Goal: Communication & Community: Answer question/provide support

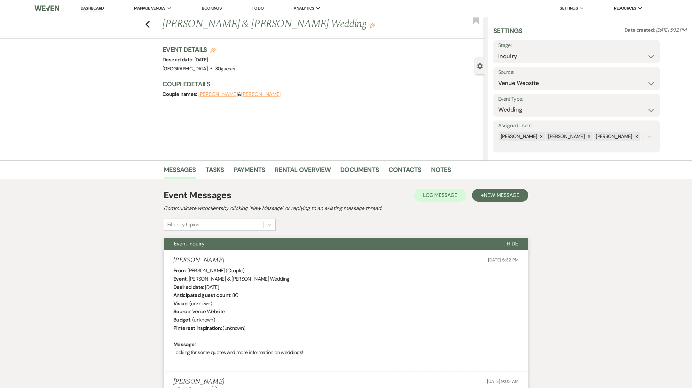
select select "5"
click at [90, 11] on link "Dashboard" at bounding box center [92, 8] width 23 height 6
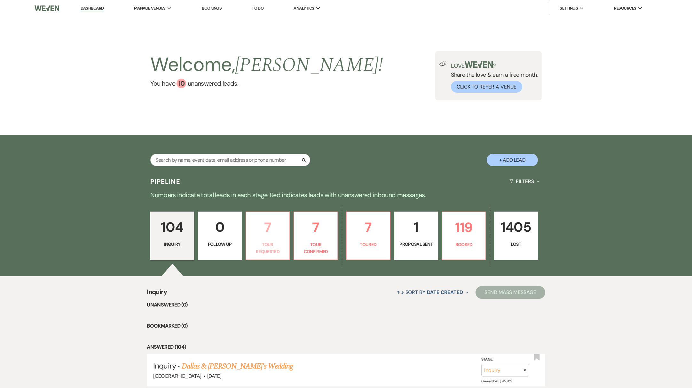
click at [270, 238] on link "7 Tour Requested" at bounding box center [268, 236] width 44 height 49
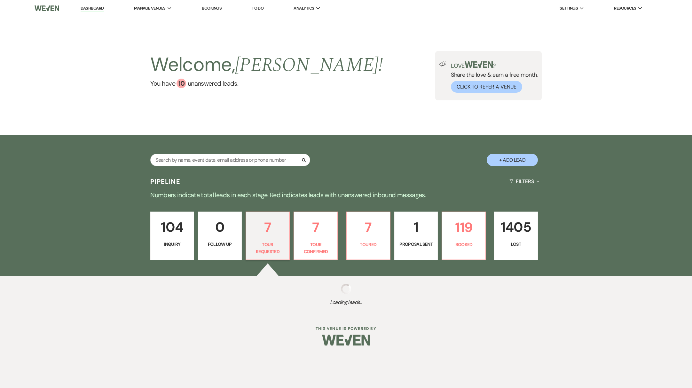
select select "2"
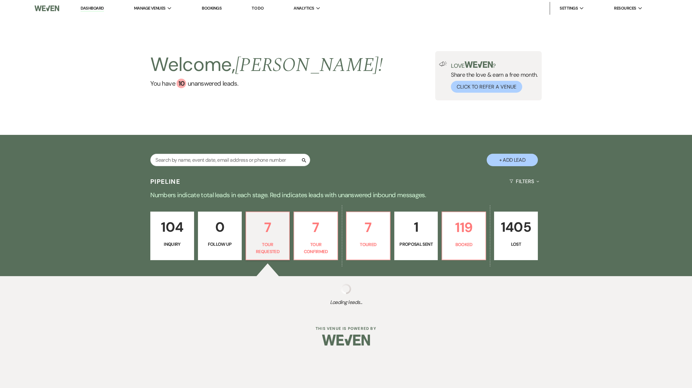
select select "2"
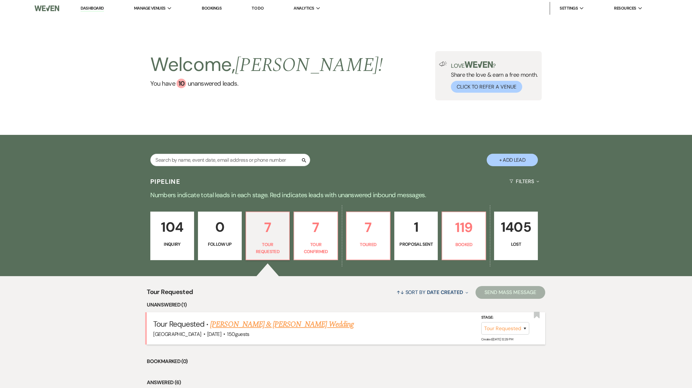
click at [274, 326] on link "[PERSON_NAME] & [PERSON_NAME] Wedding" at bounding box center [281, 325] width 143 height 12
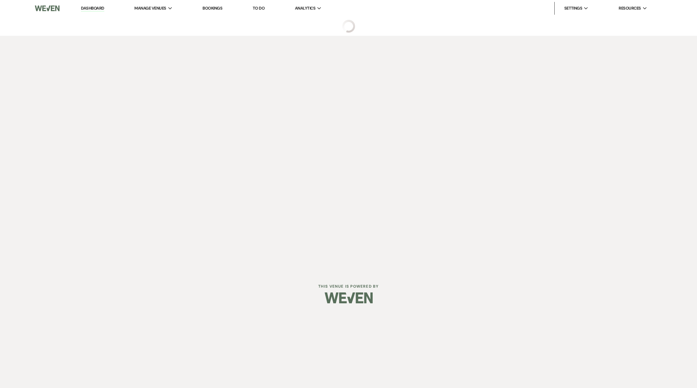
select select "2"
select select "5"
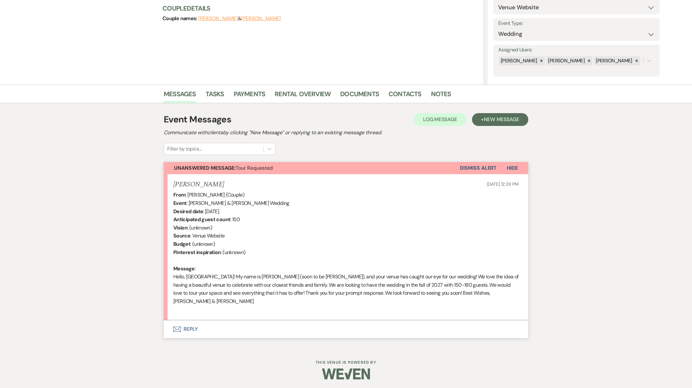
scroll to position [77, 0]
click at [184, 326] on button "Envelope Reply" at bounding box center [346, 329] width 365 height 18
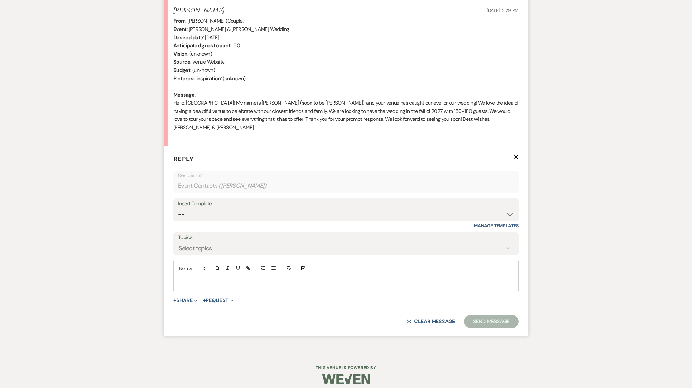
scroll to position [256, 0]
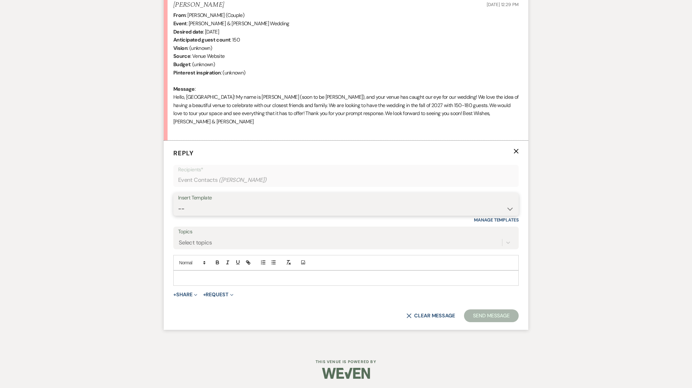
click at [222, 212] on select "-- Weven Planning Portal Introduction (Booked Events) Initial Reply Not Availab…" at bounding box center [346, 209] width 336 height 12
select select "313"
click at [178, 203] on select "-- Weven Planning Portal Introduction (Booked Events) Initial Reply Not Availab…" at bounding box center [346, 209] width 336 height 12
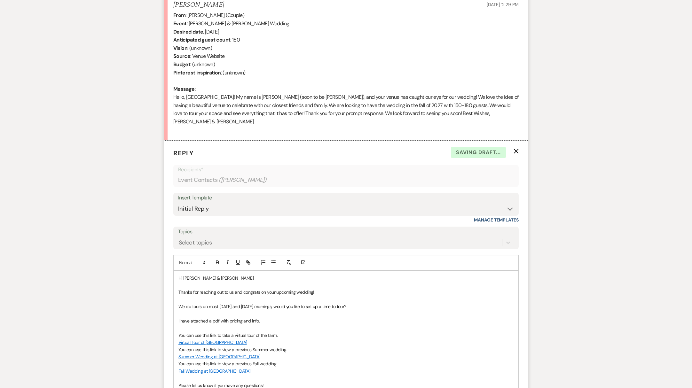
click at [207, 279] on p "Hi [PERSON_NAME] & [PERSON_NAME]," at bounding box center [346, 278] width 335 height 7
click at [217, 278] on p "Hi [PERSON_NAME] & [PERSON_NAME]," at bounding box center [346, 278] width 335 height 7
click at [358, 328] on p at bounding box center [346, 328] width 335 height 7
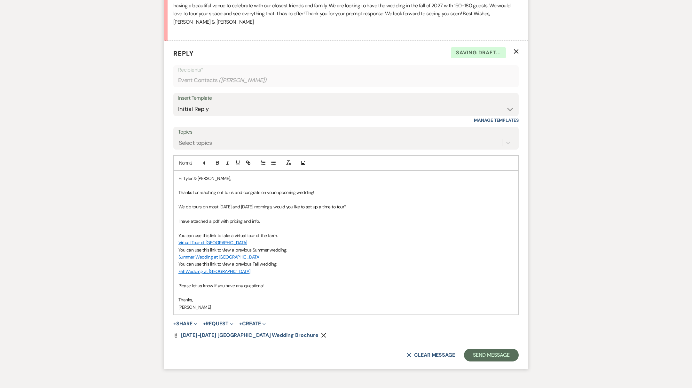
scroll to position [395, 0]
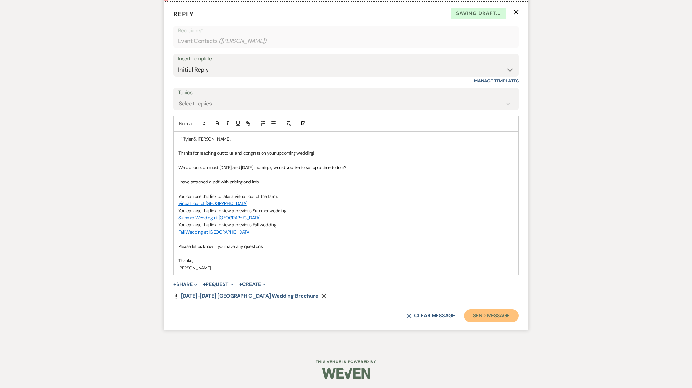
click at [505, 321] on button "Send Message" at bounding box center [491, 316] width 55 height 13
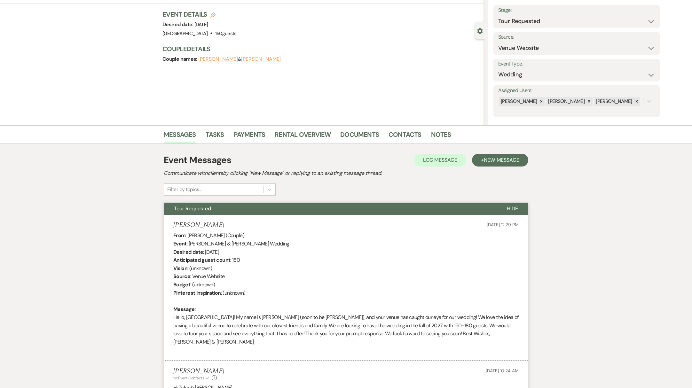
scroll to position [0, 0]
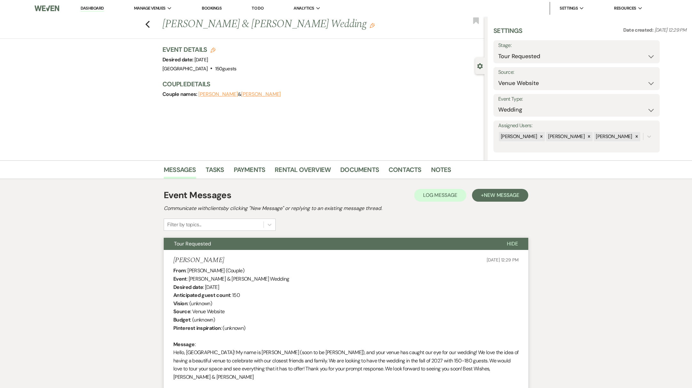
click at [94, 6] on link "Dashboard" at bounding box center [92, 8] width 23 height 6
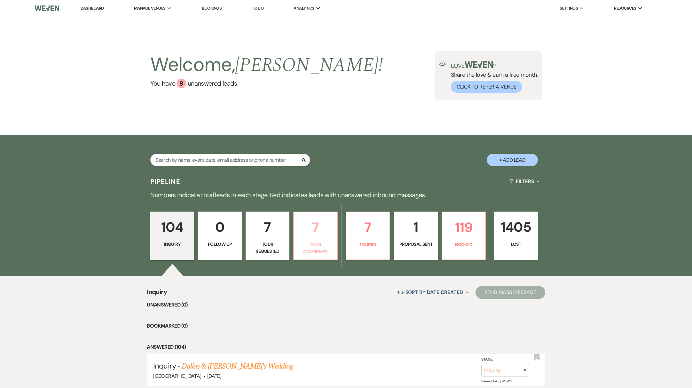
click at [320, 247] on p "Tour Confirmed" at bounding box center [316, 248] width 36 height 14
select select "4"
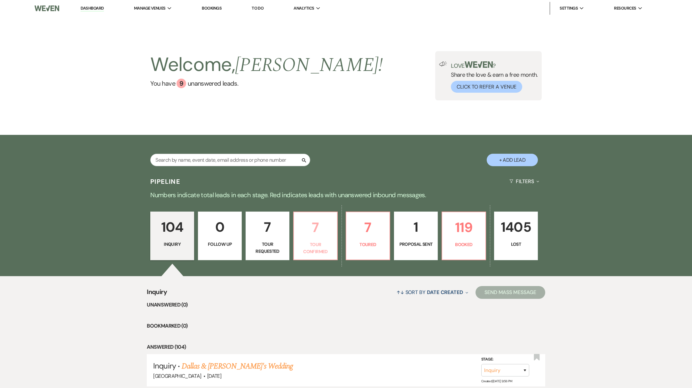
select select "4"
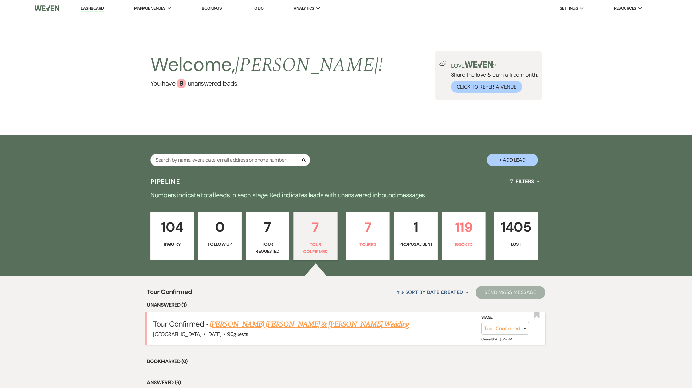
click at [292, 326] on link "[PERSON_NAME] [PERSON_NAME] & [PERSON_NAME] Wedding" at bounding box center [309, 325] width 199 height 12
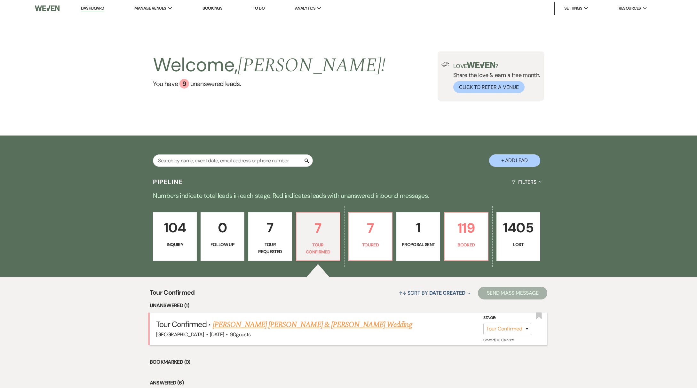
select select "4"
select select "5"
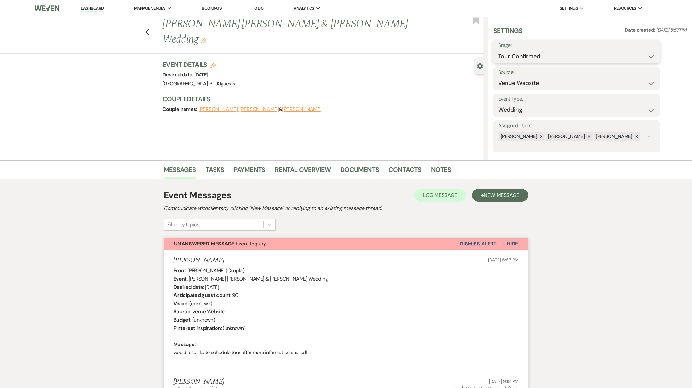
click at [536, 55] on select "Inquiry Follow Up Tour Requested Tour Confirmed Toured Proposal Sent Booked Lost" at bounding box center [577, 56] width 157 height 12
select select "5"
click at [499, 50] on select "Inquiry Follow Up Tour Requested Tour Confirmed Toured Proposal Sent Booked Lost" at bounding box center [577, 56] width 157 height 12
click at [635, 54] on button "Save" at bounding box center [642, 51] width 36 height 13
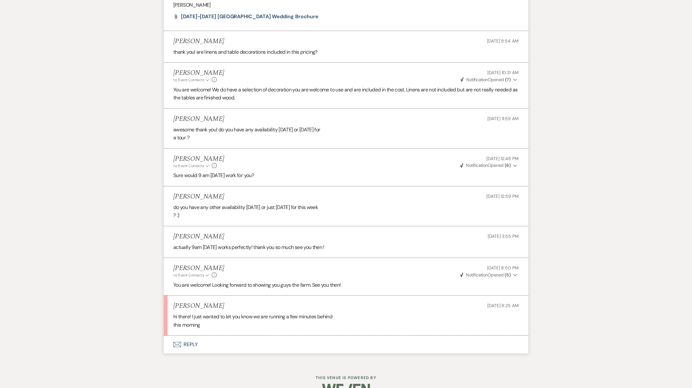
scroll to position [558, 0]
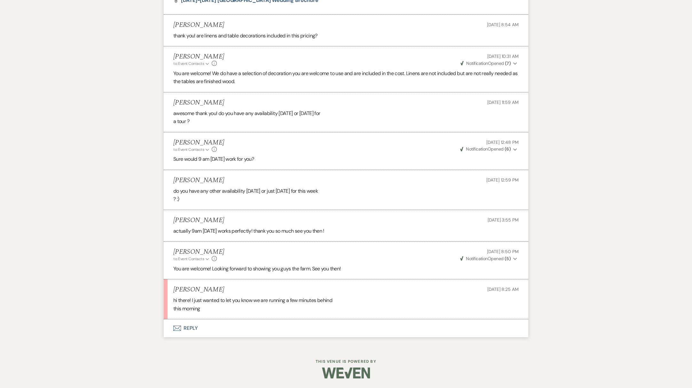
click at [191, 331] on button "Envelope Reply" at bounding box center [346, 329] width 365 height 18
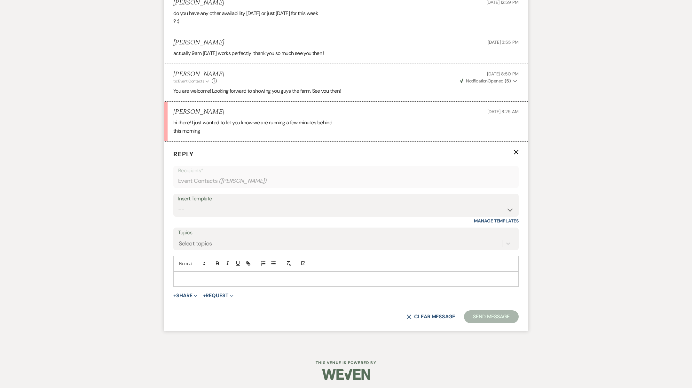
scroll to position [737, 0]
click at [186, 295] on button "+ Share Expand" at bounding box center [185, 294] width 24 height 5
click at [202, 329] on button "Pref Vendors Preferred vendors" at bounding box center [218, 331] width 90 height 12
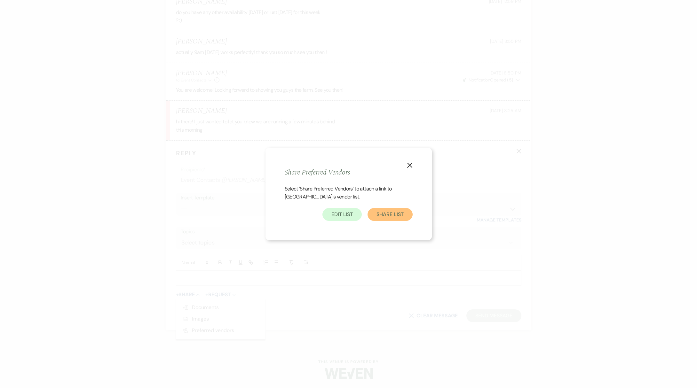
click at [386, 213] on button "Share List" at bounding box center [390, 214] width 45 height 13
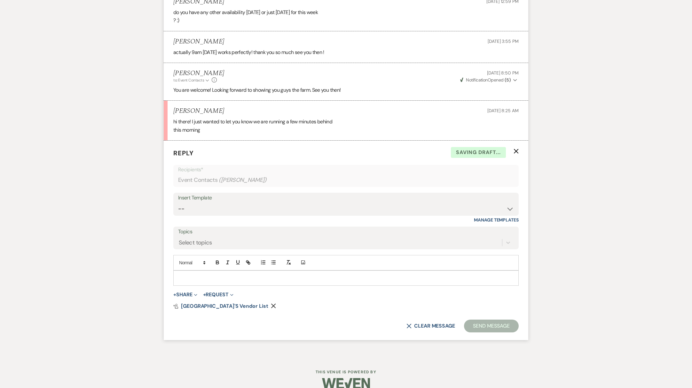
click at [191, 281] on p at bounding box center [346, 278] width 335 height 7
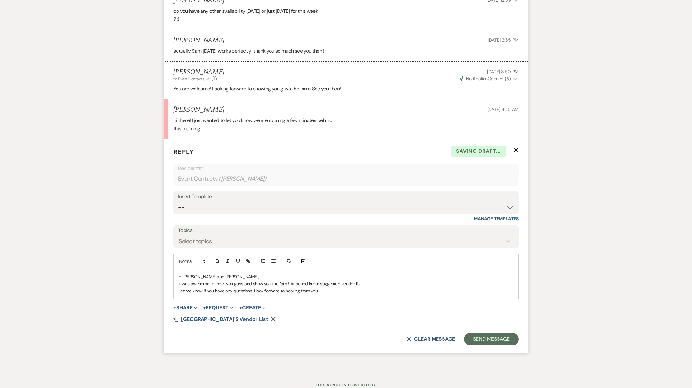
scroll to position [738, 0]
click at [364, 284] on p "It was awesome to meet you guys and show you the farm! Attached is our suggeste…" at bounding box center [346, 284] width 335 height 7
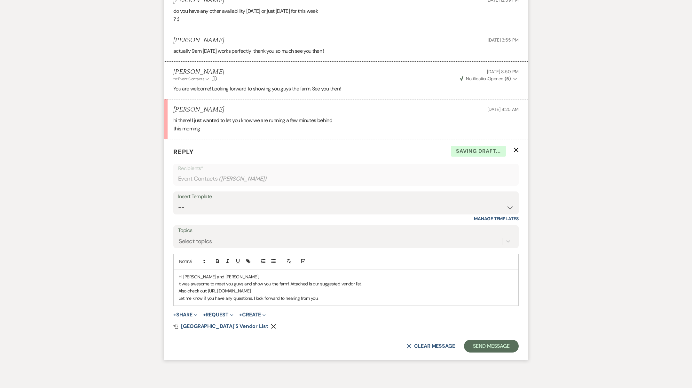
drag, startPoint x: 209, startPoint y: 291, endPoint x: 274, endPoint y: 290, distance: 65.3
click at [274, 290] on p "Also check out: [URL][DOMAIN_NAME]" at bounding box center [346, 291] width 335 height 7
click at [247, 259] on icon "button" at bounding box center [248, 262] width 6 height 6
type input "[URL][DOMAIN_NAME]"
click at [282, 303] on link at bounding box center [278, 303] width 14 height 5
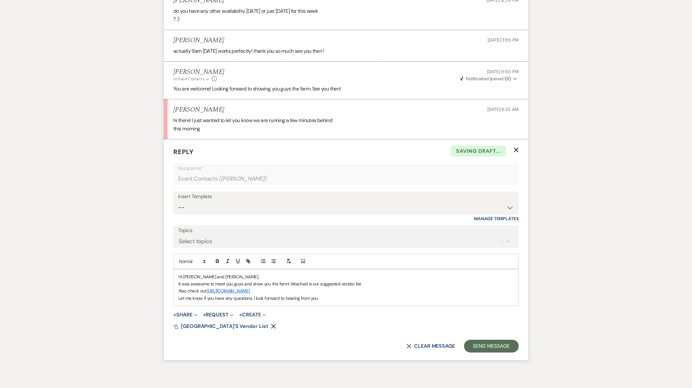
click at [333, 295] on p "Let me know if you have any questions. I look forward to hearing from you." at bounding box center [346, 298] width 335 height 7
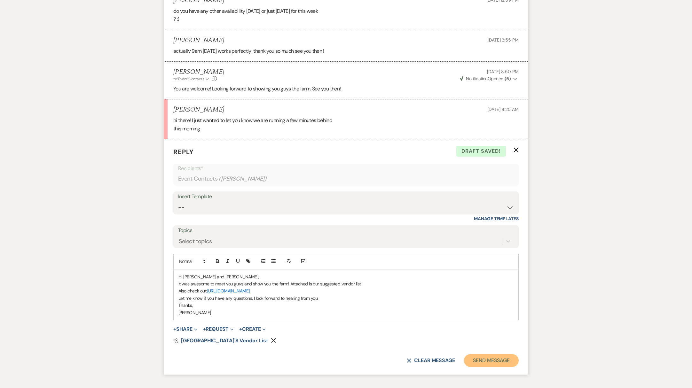
click at [481, 362] on button "Send Message" at bounding box center [491, 361] width 55 height 13
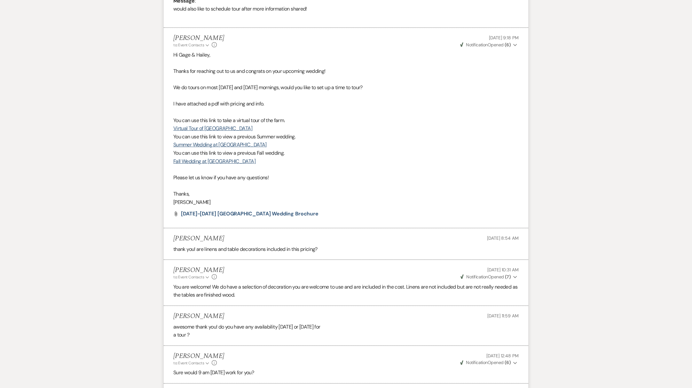
scroll to position [0, 0]
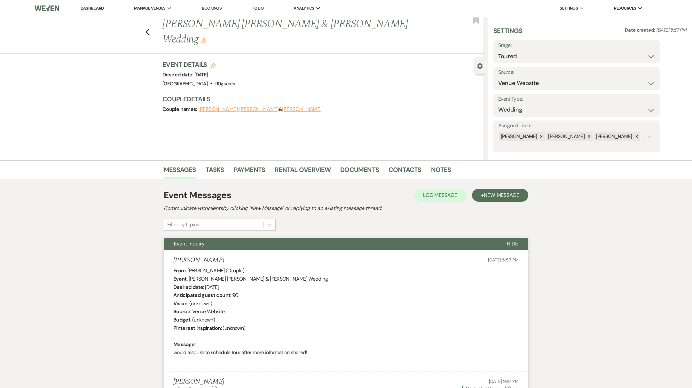
click at [86, 8] on link "Dashboard" at bounding box center [92, 8] width 23 height 6
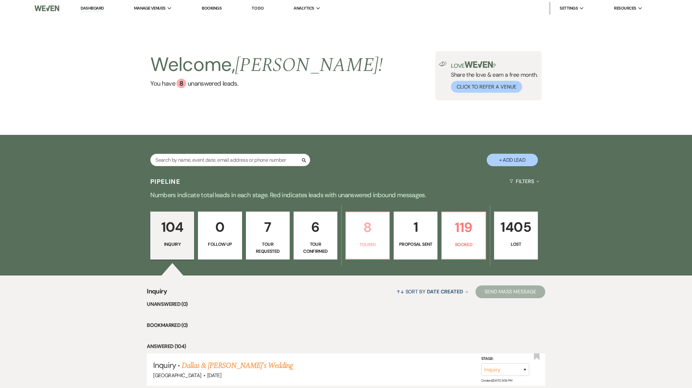
click at [371, 250] on link "8 Toured" at bounding box center [368, 236] width 44 height 48
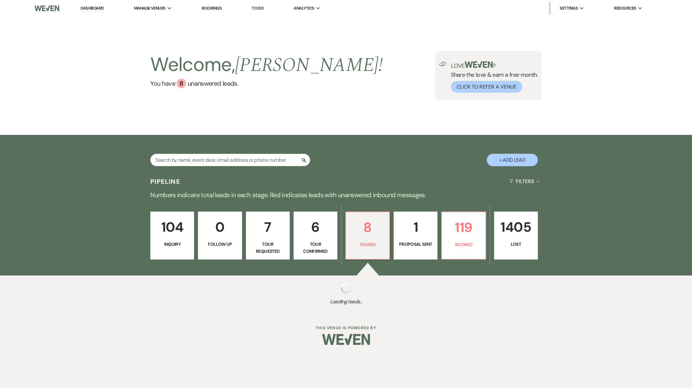
select select "5"
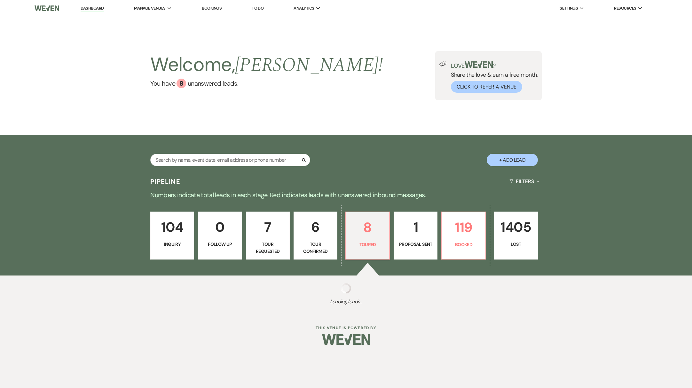
select select "5"
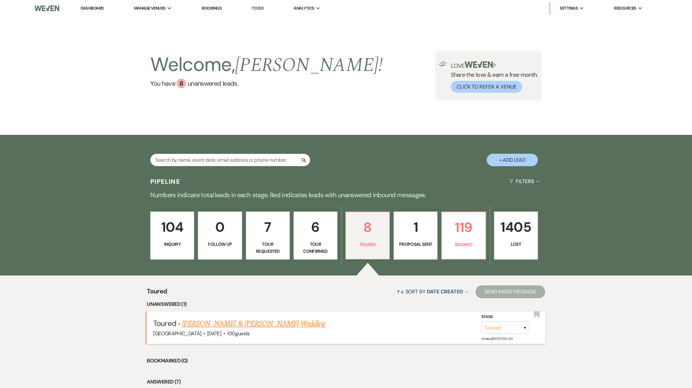
click at [259, 326] on link "[PERSON_NAME] & [PERSON_NAME] Wedding" at bounding box center [253, 324] width 143 height 12
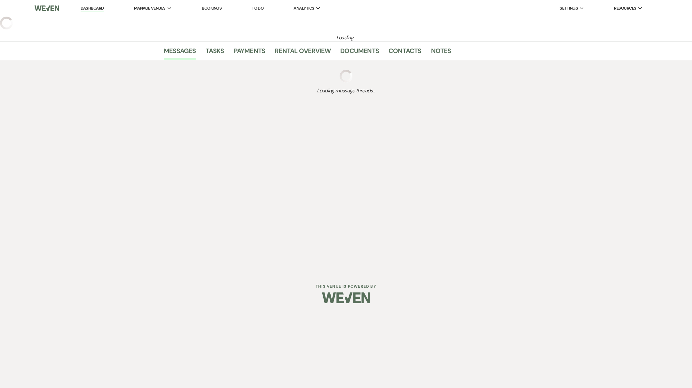
select select "5"
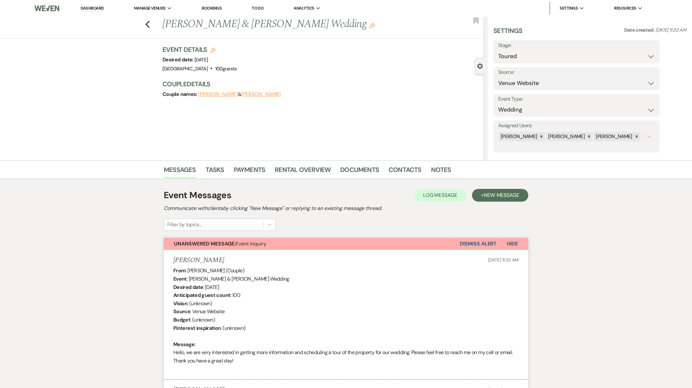
click at [221, 96] on button "[PERSON_NAME]" at bounding box center [218, 94] width 40 height 5
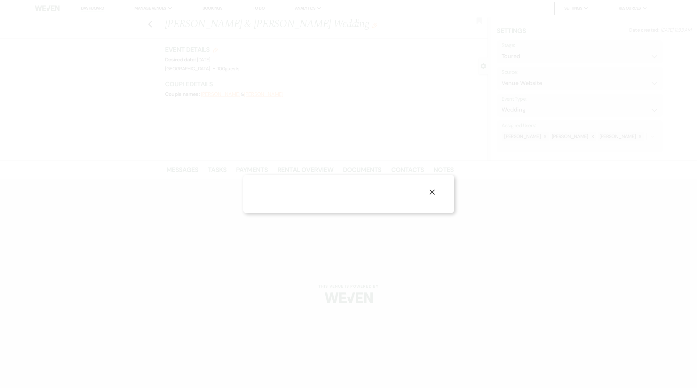
select select "1"
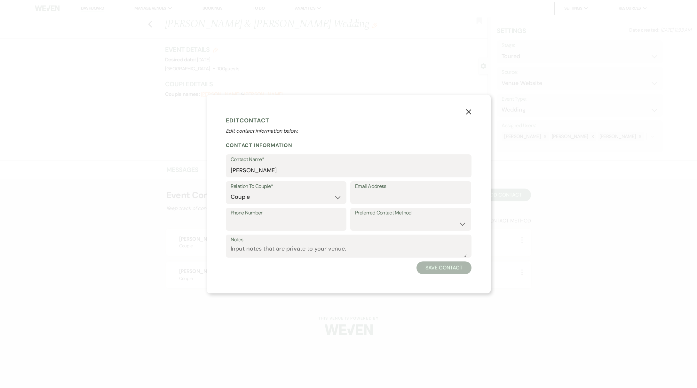
click at [468, 113] on use "button" at bounding box center [468, 111] width 5 height 5
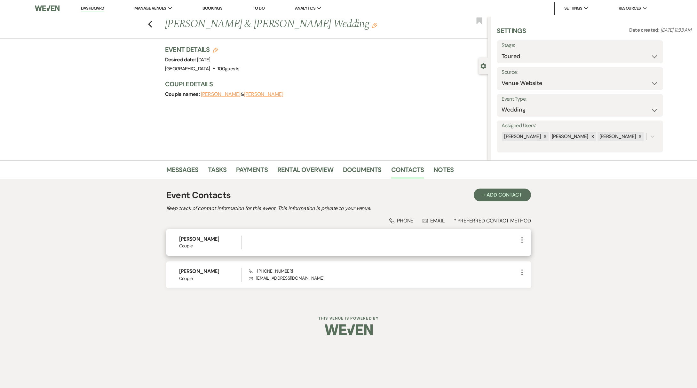
click at [524, 241] on icon "More" at bounding box center [522, 240] width 8 height 8
click at [529, 249] on button "Pencil Edit" at bounding box center [537, 252] width 38 height 11
select select "1"
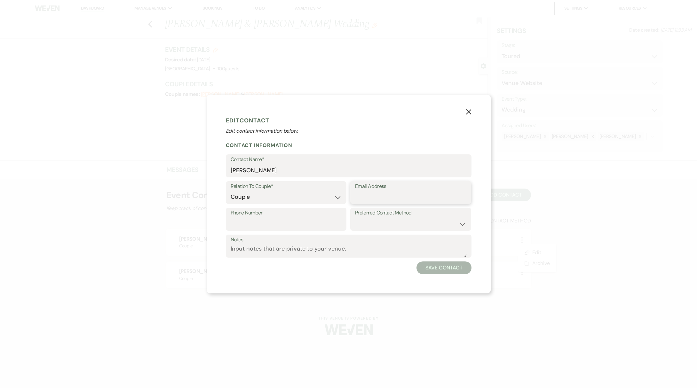
click at [385, 193] on input "Email Address" at bounding box center [410, 197] width 111 height 12
paste input "[EMAIL_ADDRESS][DOMAIN_NAME]"
type input "[EMAIL_ADDRESS][DOMAIN_NAME]"
click at [247, 225] on input "Phone Number" at bounding box center [286, 224] width 111 height 12
paste input "[PHONE_NUMBER]"
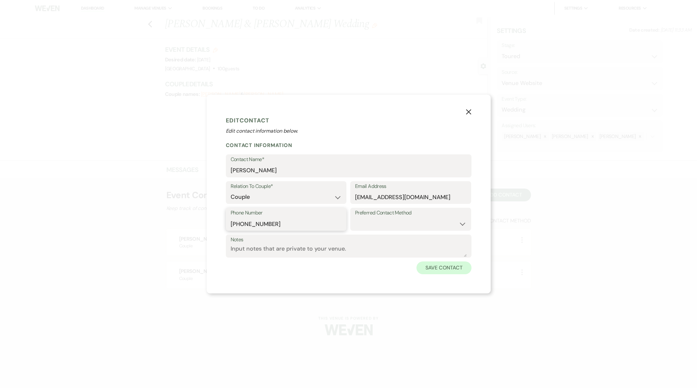
type input "[PHONE_NUMBER]"
click at [448, 272] on button "Save Contact" at bounding box center [444, 268] width 55 height 13
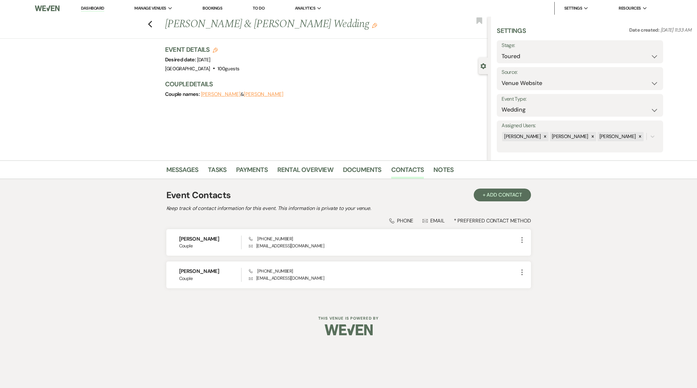
click at [216, 47] on button "Edit" at bounding box center [215, 50] width 5 height 6
select select "539"
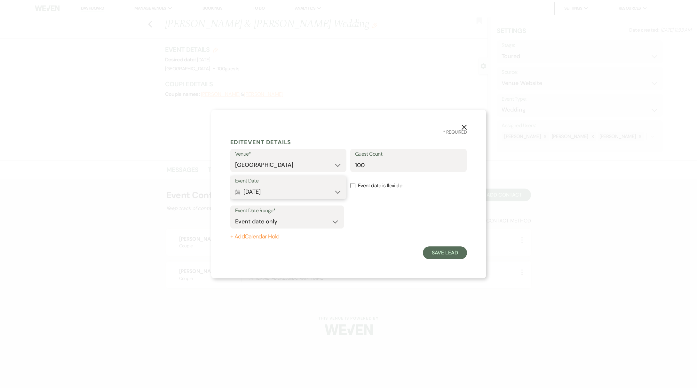
click at [335, 192] on button "Calendar [DATE] Expand" at bounding box center [288, 192] width 107 height 13
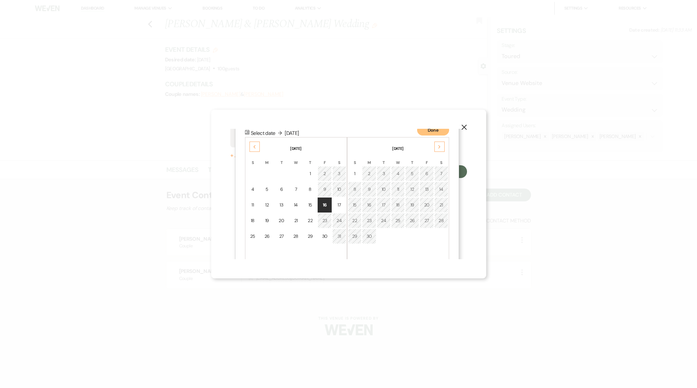
scroll to position [82, 0]
click at [339, 205] on div "17" at bounding box center [339, 204] width 5 height 7
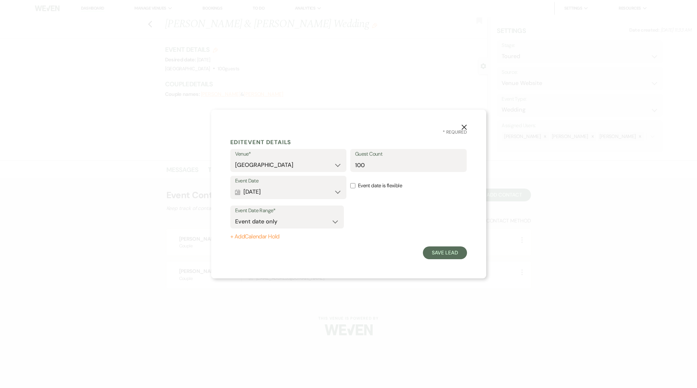
scroll to position [0, 0]
click at [336, 220] on select "Event date only Event date and" at bounding box center [287, 222] width 104 height 12
select select "eventDateAnd"
click at [235, 216] on select "Event date only Event date and" at bounding box center [287, 222] width 104 height 12
type input "1"
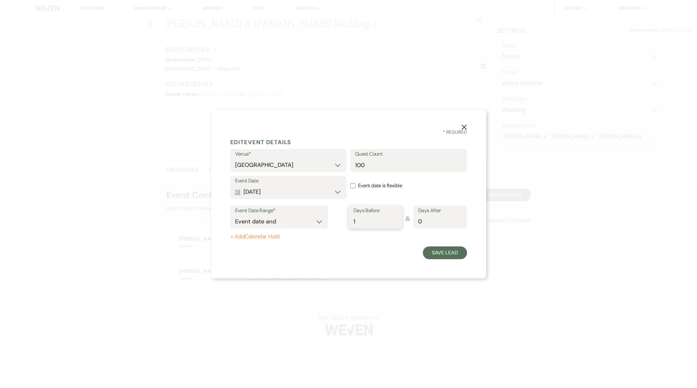
click at [394, 220] on input "1" at bounding box center [376, 222] width 44 height 12
click at [442, 254] on button "Save Lead" at bounding box center [445, 253] width 44 height 13
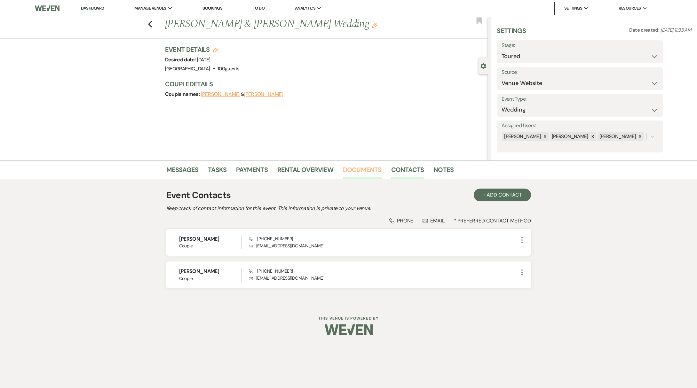
click at [355, 170] on link "Documents" at bounding box center [362, 172] width 39 height 14
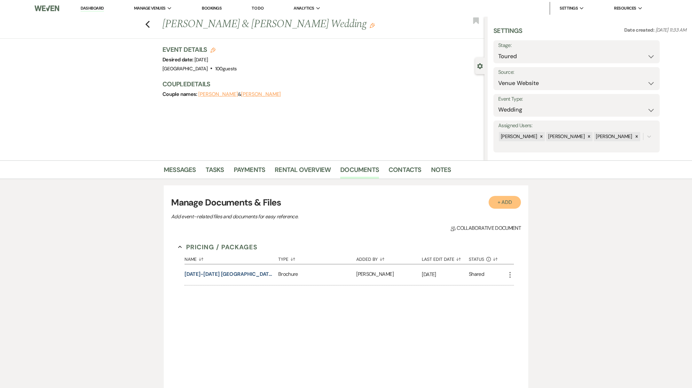
click at [508, 204] on button "+ Add" at bounding box center [505, 202] width 33 height 13
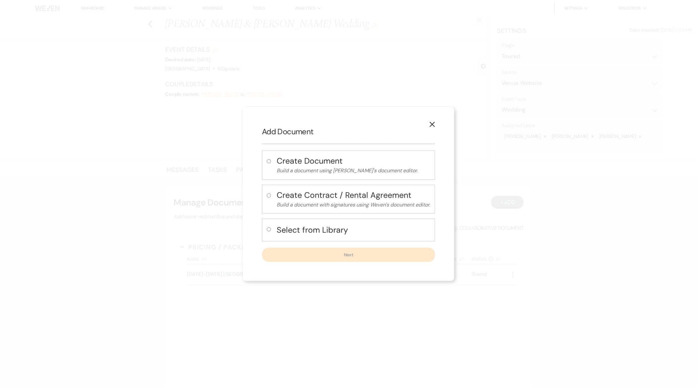
click at [268, 162] on input "radio" at bounding box center [269, 161] width 4 height 4
radio input "true"
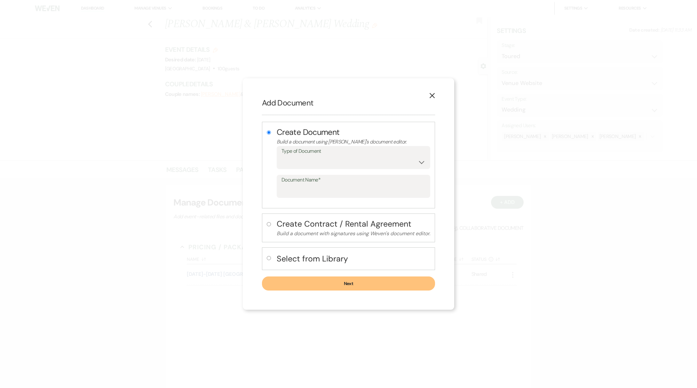
click at [268, 260] on label at bounding box center [270, 260] width 7 height 11
click at [268, 260] on input "radio" at bounding box center [269, 258] width 4 height 4
radio input "true"
radio input "false"
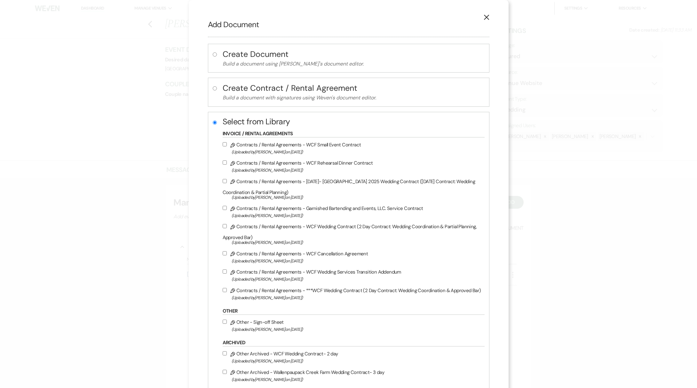
click at [224, 291] on input "Pencil Contracts / Rental Agreements - ***WCF Wedding Contract (2 Day Contract:…" at bounding box center [225, 290] width 4 height 4
checkbox input "true"
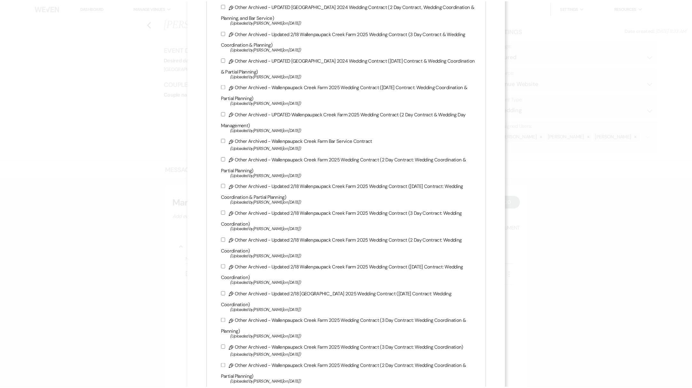
scroll to position [740, 0]
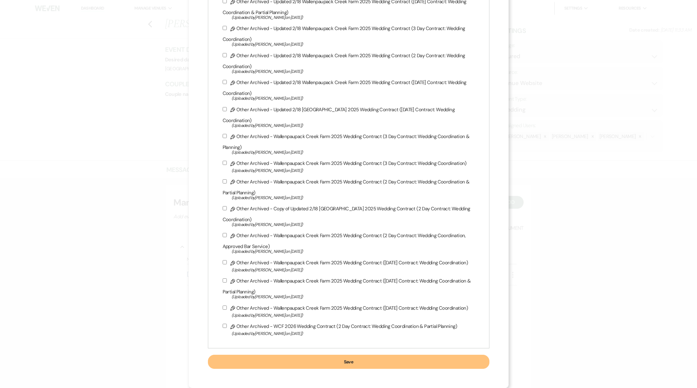
click at [350, 363] on button "Save" at bounding box center [349, 362] width 282 height 14
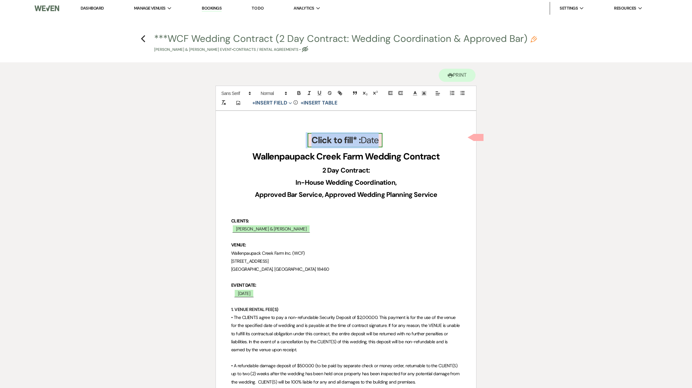
click at [332, 141] on b "Click to fill* :" at bounding box center [336, 140] width 49 height 12
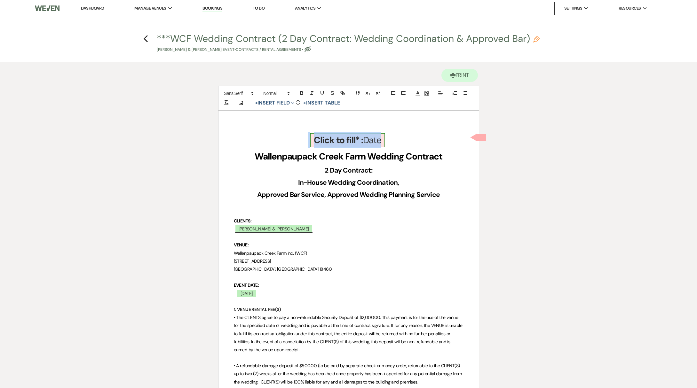
select select "owner"
select select "Date"
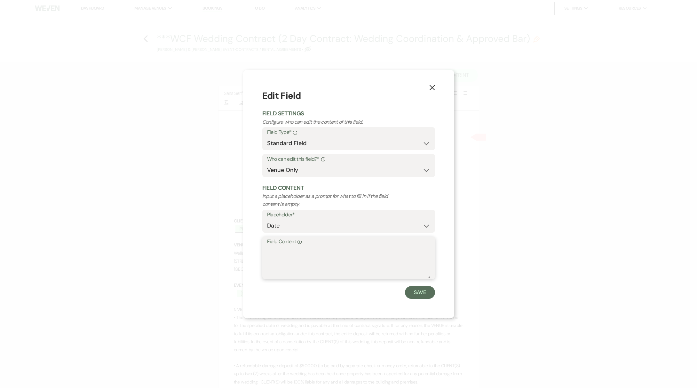
click at [294, 266] on textarea "Field Content Info" at bounding box center [348, 263] width 163 height 32
type textarea "[DATE]"
click at [425, 293] on button "Save" at bounding box center [420, 292] width 30 height 13
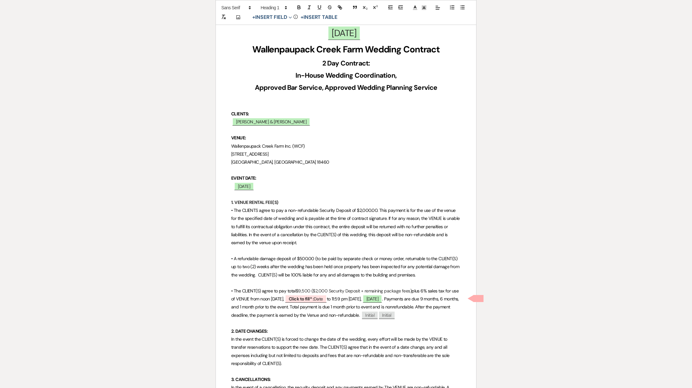
scroll to position [133, 0]
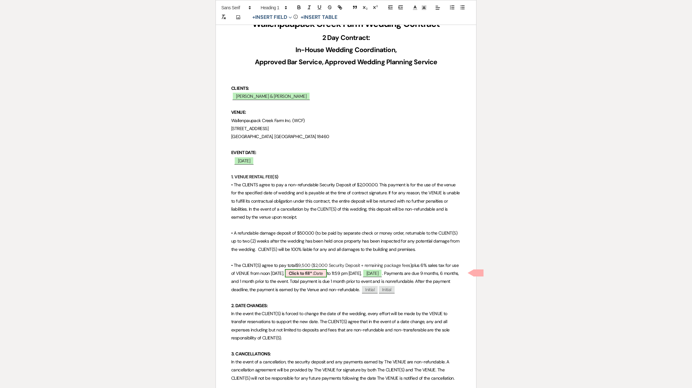
click at [299, 274] on b "Click to fill* :" at bounding box center [301, 274] width 25 height 6
select select "owner"
select select "Date"
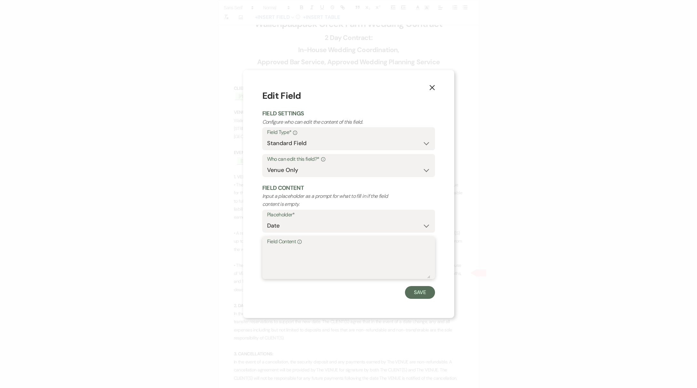
click at [281, 255] on textarea "Field Content Info" at bounding box center [348, 263] width 163 height 32
type textarea "[DATE]"
click at [422, 292] on button "Save" at bounding box center [420, 292] width 30 height 13
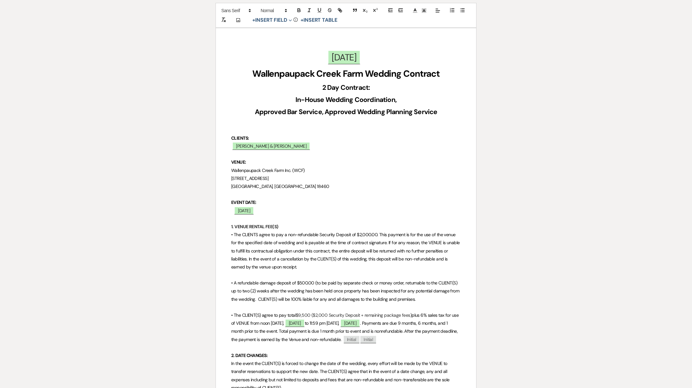
scroll to position [0, 0]
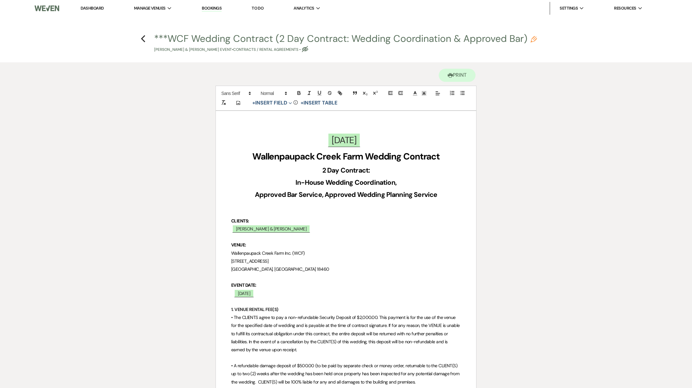
click at [139, 39] on h4 "Previous ***WCF Wedding Contract (2 Day Contract: Wedding Coordination & Approv…" at bounding box center [346, 42] width 461 height 21
click at [536, 39] on use "button" at bounding box center [534, 39] width 6 height 6
select select "10"
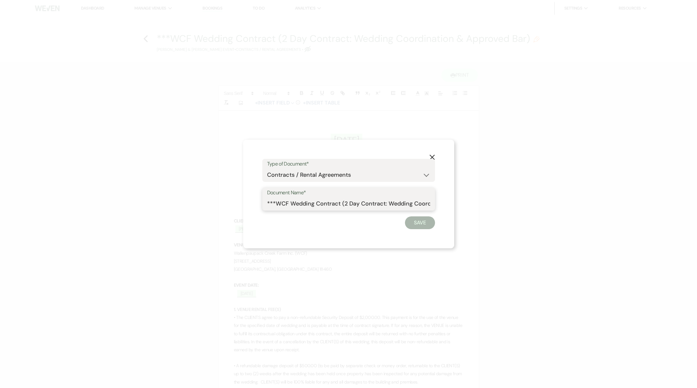
click at [268, 201] on input "***WCF Wedding Contract (2 Day Contract: Wedding Coordination & Approved Bar)" at bounding box center [348, 204] width 163 height 12
drag, startPoint x: 268, startPoint y: 204, endPoint x: 288, endPoint y: 203, distance: 19.9
click at [288, 203] on input "***WCF Wedding Contract (2 Day Contract: Wedding Coordination & Approved Bar)" at bounding box center [348, 204] width 163 height 12
type input "[DATE] [PERSON_NAME] and [PERSON_NAME] Wedding Contract (2 Day Contract: Weddin…"
click at [414, 226] on button "Save" at bounding box center [420, 223] width 30 height 13
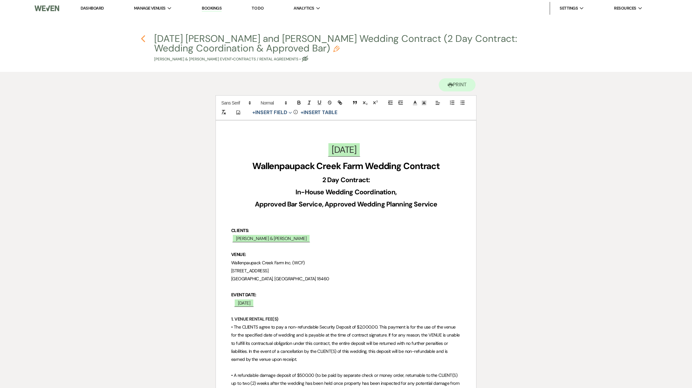
click at [141, 39] on icon "Previous" at bounding box center [143, 39] width 5 height 8
select select "5"
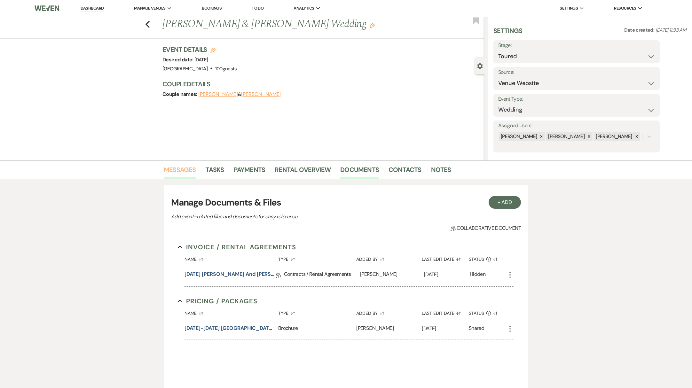
click at [179, 168] on link "Messages" at bounding box center [180, 172] width 32 height 14
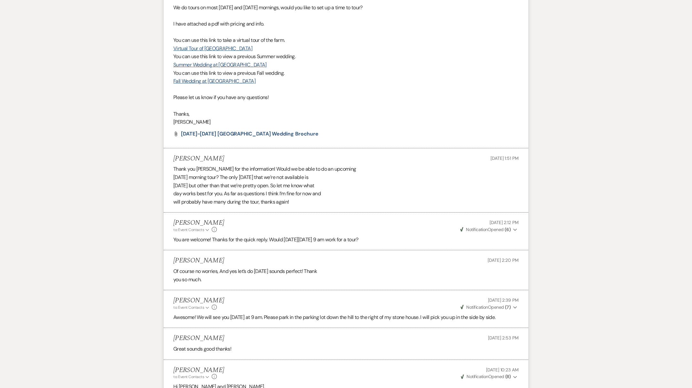
scroll to position [758, 0]
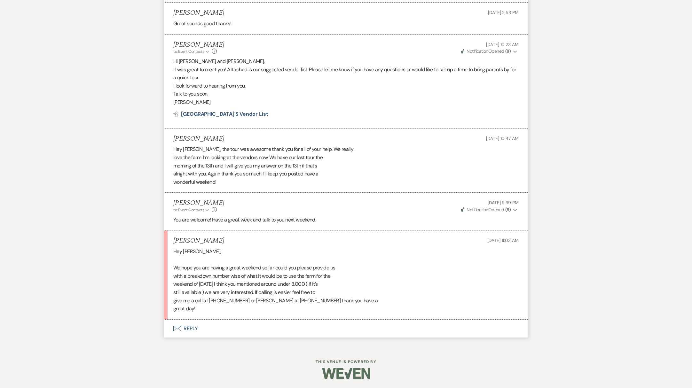
click at [193, 330] on button "Envelope Reply" at bounding box center [346, 329] width 365 height 18
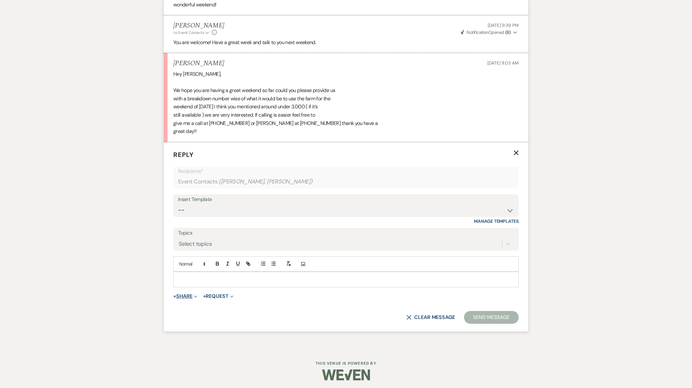
scroll to position [937, 0]
click at [184, 274] on div at bounding box center [346, 278] width 345 height 15
click at [195, 295] on span "Expand" at bounding box center [195, 295] width 5 height 7
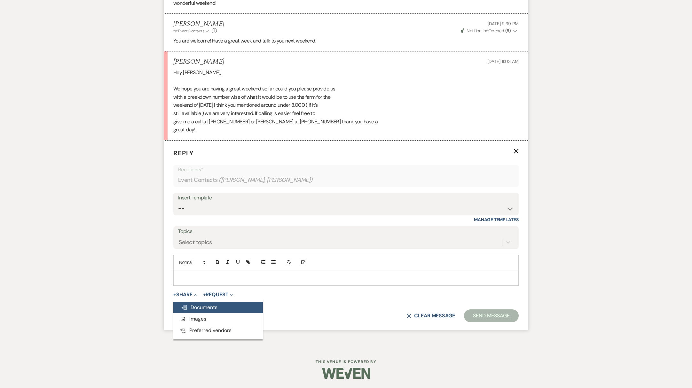
click at [196, 308] on span "Doc Upload Documents" at bounding box center [199, 307] width 36 height 7
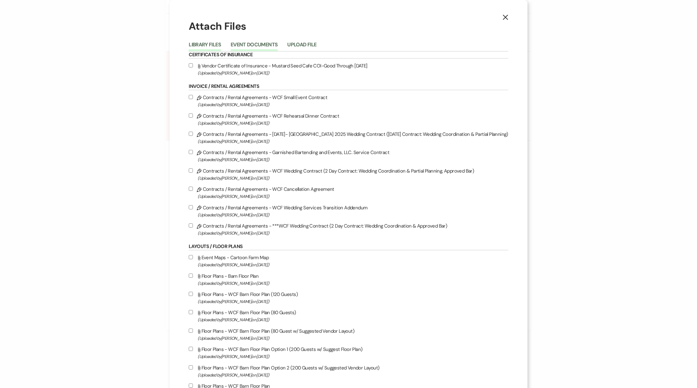
click at [249, 44] on button "Event Documents" at bounding box center [254, 46] width 47 height 9
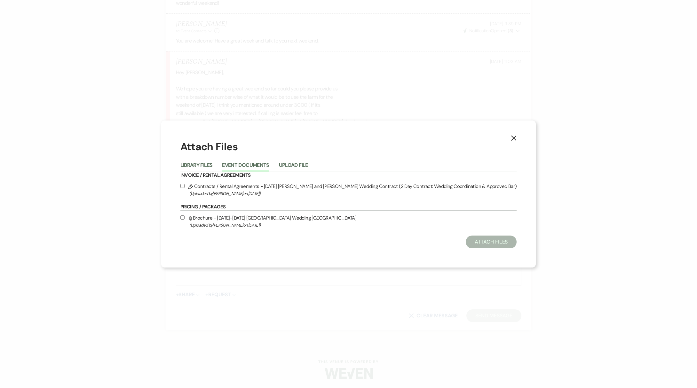
click at [185, 184] on input "Pencil Contracts / Rental Agreements - [DATE] [PERSON_NAME] and [PERSON_NAME] W…" at bounding box center [182, 186] width 4 height 4
checkbox input "true"
click at [466, 245] on button "Attach Files" at bounding box center [491, 242] width 51 height 13
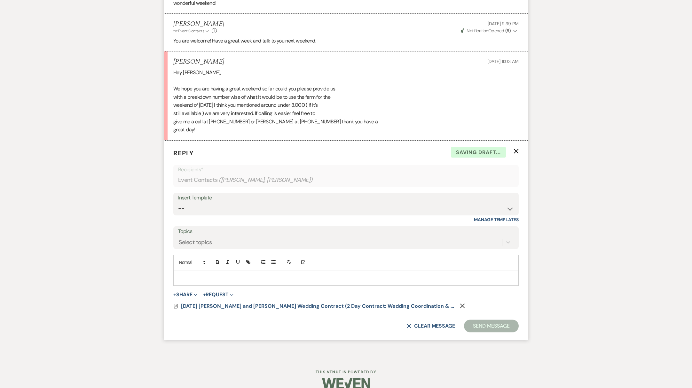
click at [213, 276] on p at bounding box center [346, 278] width 335 height 7
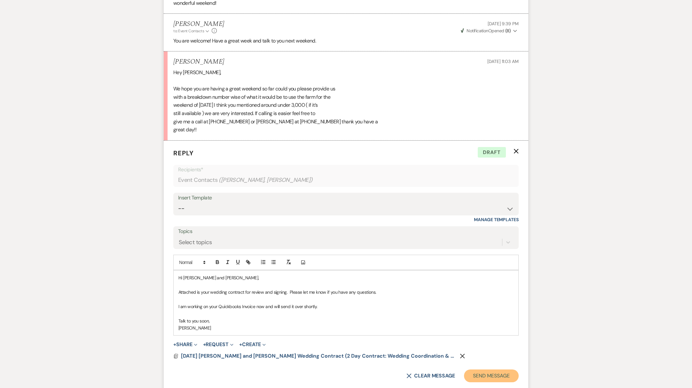
click at [490, 378] on button "Send Message" at bounding box center [491, 376] width 55 height 13
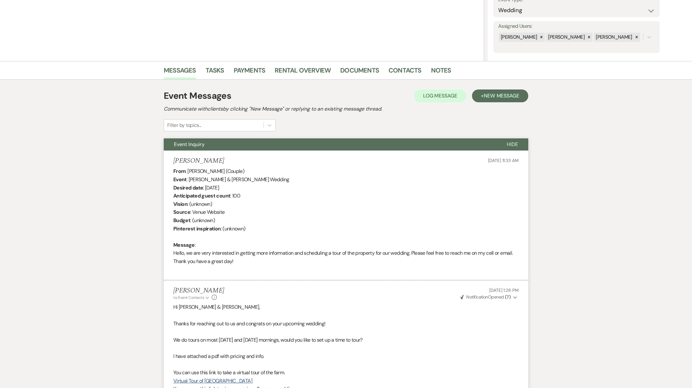
scroll to position [0, 0]
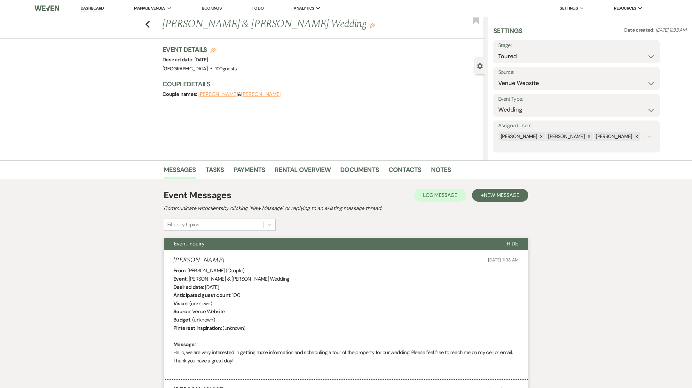
click at [512, 46] on label "Stage:" at bounding box center [577, 45] width 157 height 9
click at [519, 61] on select "Inquiry Follow Up Tour Requested Tour Confirmed Toured Proposal Sent Booked Lost" at bounding box center [577, 56] width 157 height 12
select select "6"
click at [499, 50] on select "Inquiry Follow Up Tour Requested Tour Confirmed Toured Proposal Sent Booked Lost" at bounding box center [577, 56] width 157 height 12
click at [653, 55] on button "Save" at bounding box center [642, 51] width 36 height 13
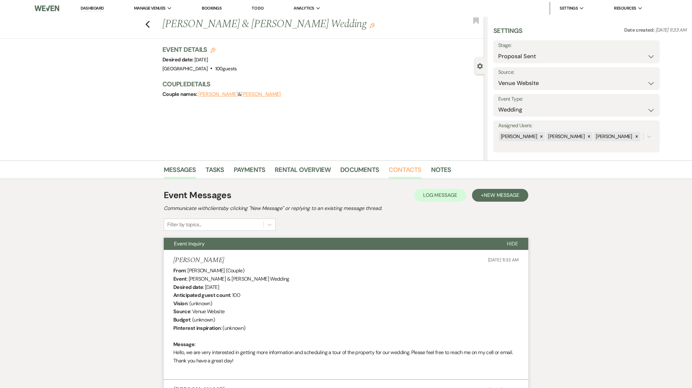
click at [403, 166] on link "Contacts" at bounding box center [405, 172] width 33 height 14
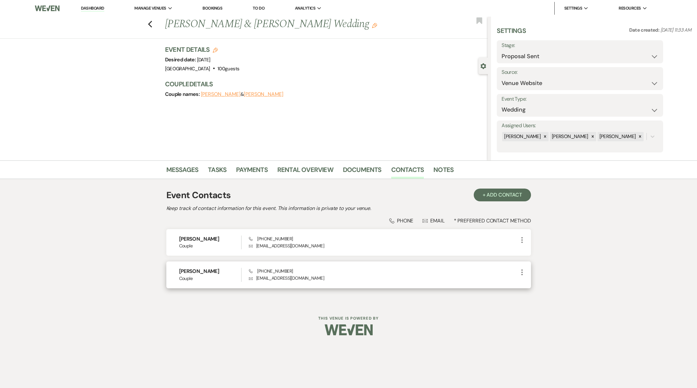
drag, startPoint x: 179, startPoint y: 272, endPoint x: 215, endPoint y: 274, distance: 36.3
click at [215, 274] on h6 "[PERSON_NAME]" at bounding box center [210, 271] width 62 height 7
copy h6 "[PERSON_NAME]"
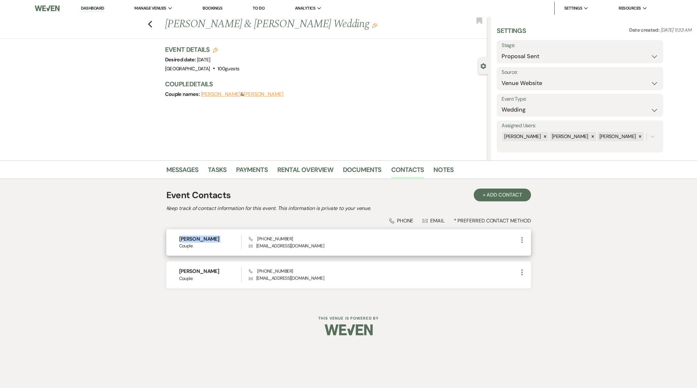
drag, startPoint x: 180, startPoint y: 239, endPoint x: 210, endPoint y: 243, distance: 31.0
click at [210, 243] on div "[PERSON_NAME] Couple" at bounding box center [210, 243] width 63 height 14
click at [209, 242] on h6 "[PERSON_NAME]" at bounding box center [210, 239] width 62 height 7
drag, startPoint x: 180, startPoint y: 240, endPoint x: 204, endPoint y: 240, distance: 24.6
click at [204, 240] on h6 "[PERSON_NAME]" at bounding box center [210, 239] width 62 height 7
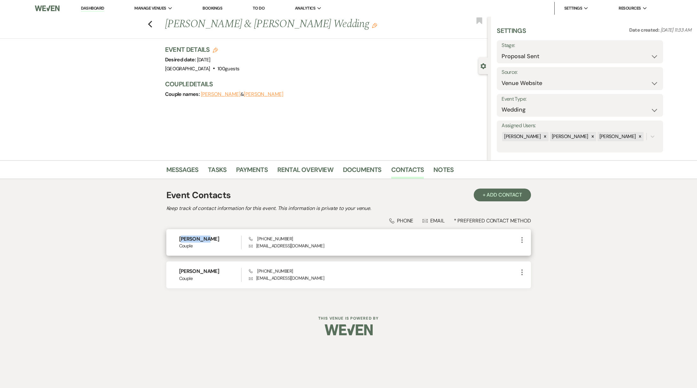
click at [205, 240] on h6 "[PERSON_NAME]" at bounding box center [210, 239] width 62 height 7
drag, startPoint x: 179, startPoint y: 238, endPoint x: 209, endPoint y: 242, distance: 30.2
click at [209, 242] on h6 "[PERSON_NAME]" at bounding box center [210, 239] width 62 height 7
copy h6 "[PERSON_NAME]"
drag, startPoint x: 257, startPoint y: 239, endPoint x: 290, endPoint y: 239, distance: 32.6
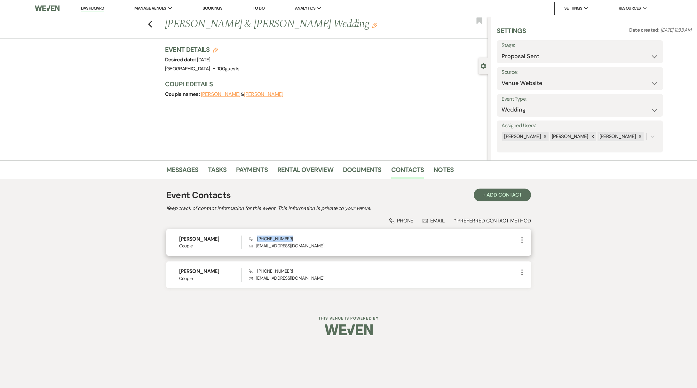
click at [290, 239] on div "Phone [PHONE_NUMBER] Envelope [EMAIL_ADDRESS][DOMAIN_NAME]" at bounding box center [383, 243] width 269 height 14
copy span "[PHONE_NUMBER]"
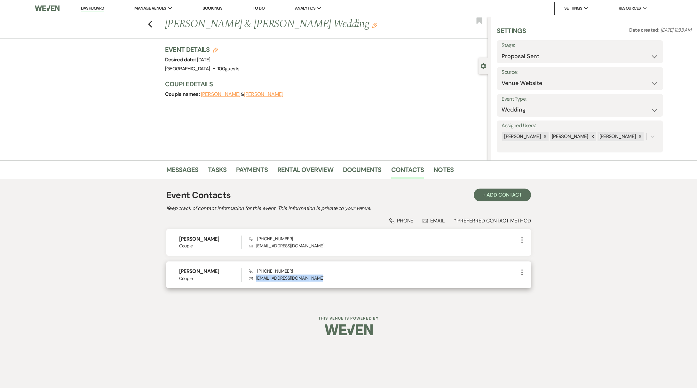
drag, startPoint x: 257, startPoint y: 279, endPoint x: 329, endPoint y: 277, distance: 72.0
click at [329, 277] on p "Envelope [EMAIL_ADDRESS][DOMAIN_NAME]" at bounding box center [383, 278] width 269 height 7
copy p "[EMAIL_ADDRESS][DOMAIN_NAME]"
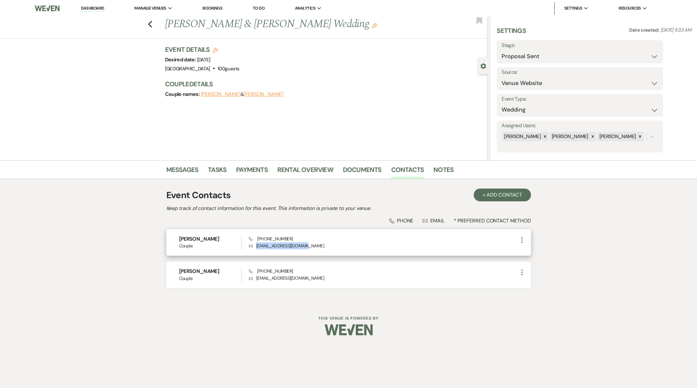
drag, startPoint x: 258, startPoint y: 246, endPoint x: 305, endPoint y: 248, distance: 47.7
click at [305, 248] on p "Envelope [EMAIL_ADDRESS][DOMAIN_NAME]" at bounding box center [383, 246] width 269 height 7
copy p "[EMAIL_ADDRESS][DOMAIN_NAME]"
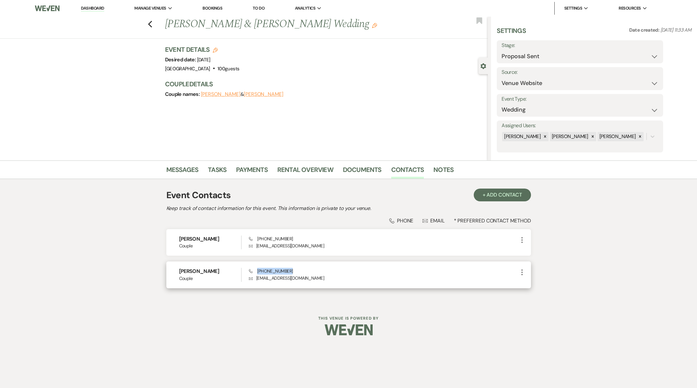
drag, startPoint x: 258, startPoint y: 271, endPoint x: 292, endPoint y: 272, distance: 34.9
click at [292, 272] on div "Phone [PHONE_NUMBER] Envelope [EMAIL_ADDRESS][DOMAIN_NAME]" at bounding box center [383, 275] width 269 height 14
copy span "[PHONE_NUMBER]"
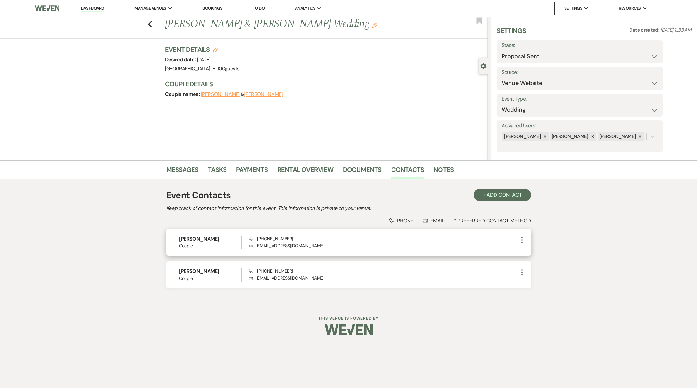
click at [179, 240] on div "[PERSON_NAME] Couple Phone [PHONE_NUMBER] Envelope [EMAIL_ADDRESS][DOMAIN_NAME]…" at bounding box center [348, 242] width 365 height 27
drag, startPoint x: 179, startPoint y: 239, endPoint x: 207, endPoint y: 238, distance: 28.2
click at [207, 238] on h6 "[PERSON_NAME]" at bounding box center [210, 239] width 62 height 7
copy h6 "[PERSON_NAME]"
click at [181, 171] on link "Messages" at bounding box center [182, 172] width 32 height 14
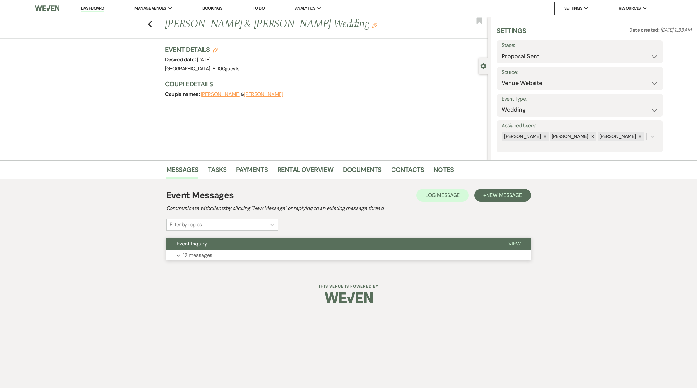
click at [200, 257] on p "12 messages" at bounding box center [197, 256] width 29 height 8
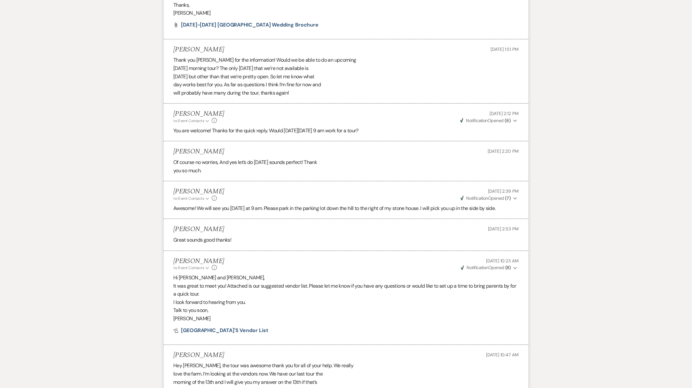
scroll to position [868, 0]
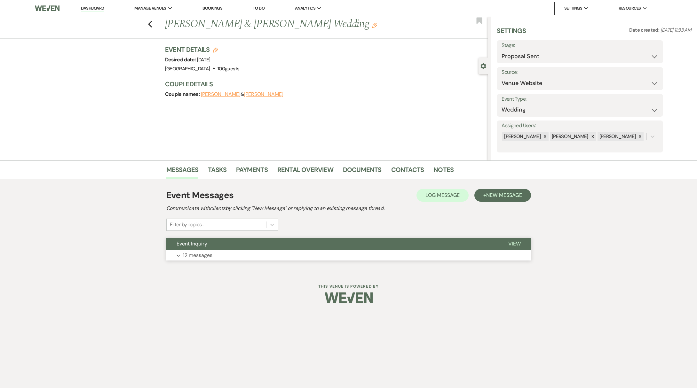
click at [198, 254] on p "12 messages" at bounding box center [197, 256] width 29 height 8
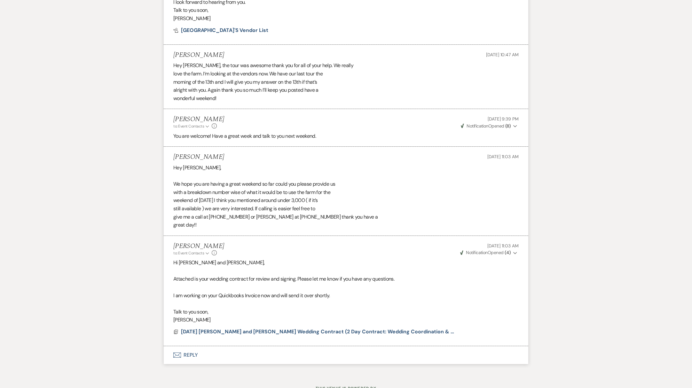
scroll to position [869, 0]
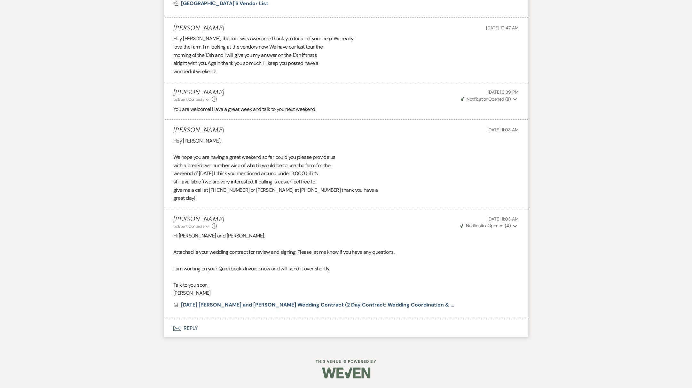
click at [515, 228] on icon "Expand" at bounding box center [516, 226] width 4 height 4
click at [189, 331] on button "Envelope Reply" at bounding box center [346, 329] width 365 height 18
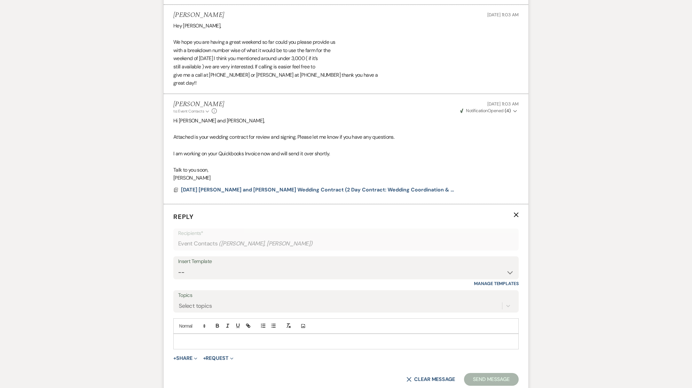
scroll to position [991, 0]
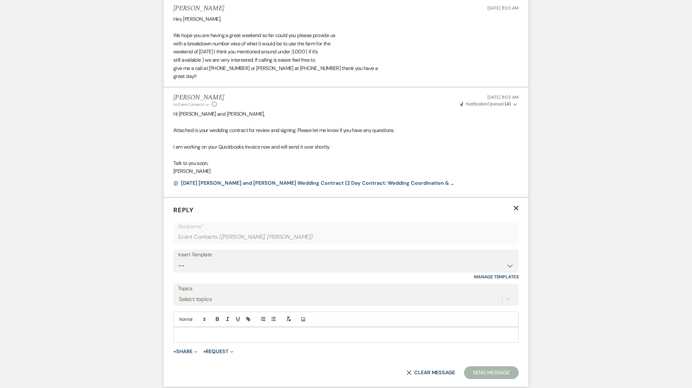
click at [197, 336] on p at bounding box center [346, 335] width 335 height 7
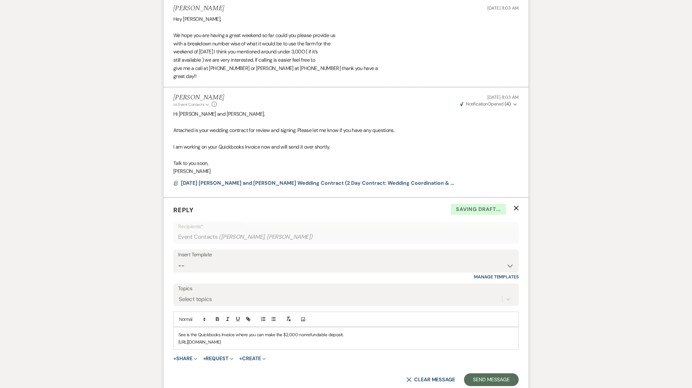
drag, startPoint x: 480, startPoint y: 348, endPoint x: 163, endPoint y: 342, distance: 317.5
click at [246, 321] on icon "button" at bounding box center [248, 319] width 6 height 6
type input "https://connect.intuit.com/portal/app/CommerceNetwork/view/scs-v1-571ec6c899d74…"
click at [371, 361] on link at bounding box center [366, 362] width 14 height 5
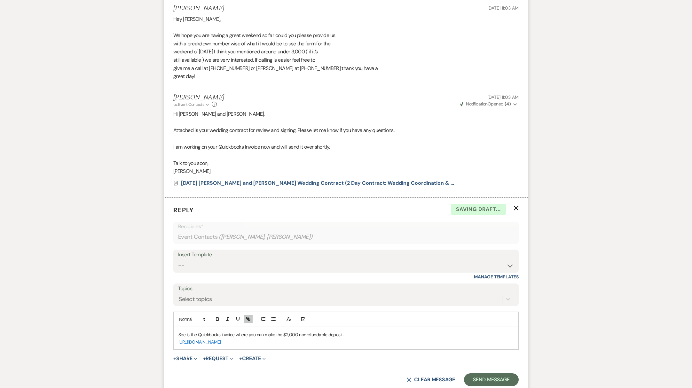
click at [355, 335] on p "See is the Quickbooks Invoice where you can make the $2,000 nonrefundable depos…" at bounding box center [346, 335] width 335 height 7
click at [491, 346] on p "https://connect.intuit.com/portal/app/CommerceNetwork/view/scs-v1-571ec6c899d74…" at bounding box center [346, 342] width 335 height 7
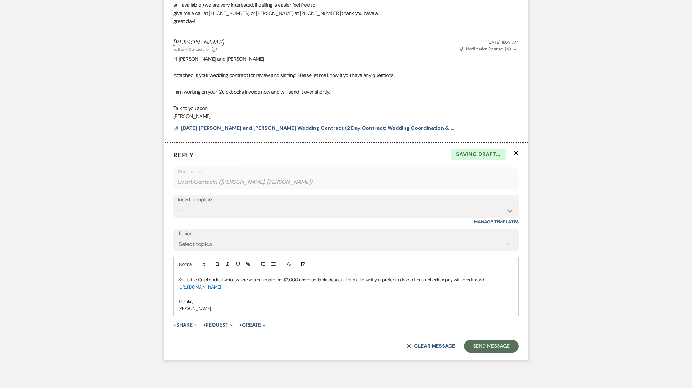
scroll to position [1057, 0]
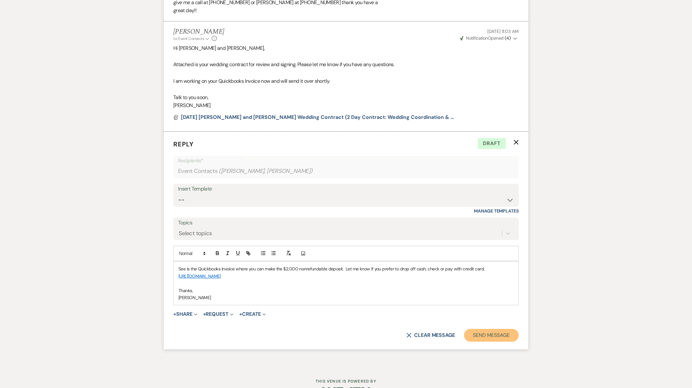
click at [488, 342] on button "Send Message" at bounding box center [491, 335] width 55 height 13
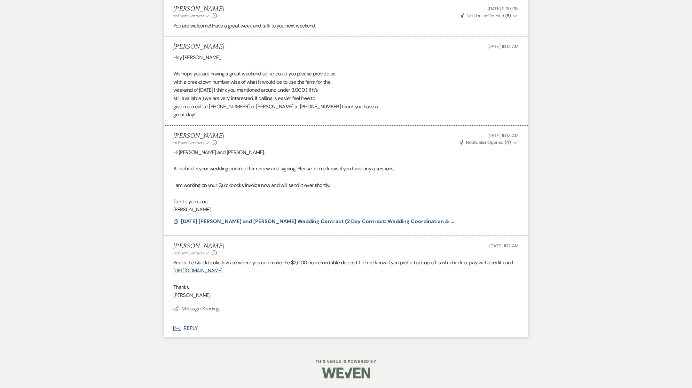
scroll to position [969, 0]
